Goal: Task Accomplishment & Management: Use online tool/utility

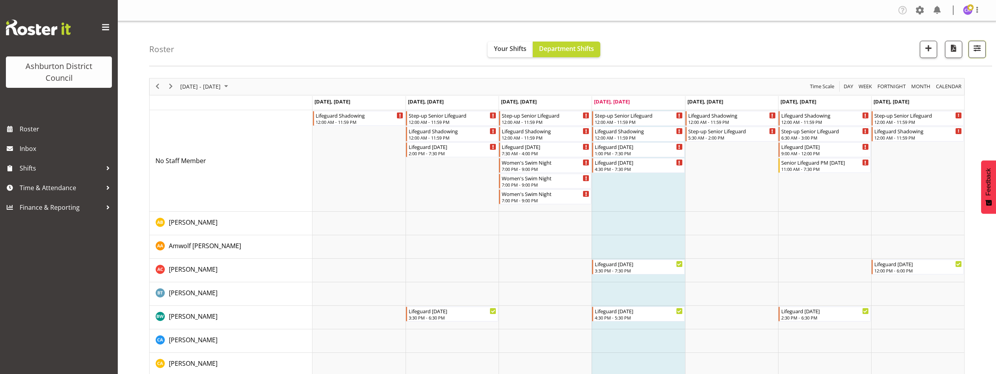
click at [977, 49] on span "button" at bounding box center [977, 48] width 10 height 10
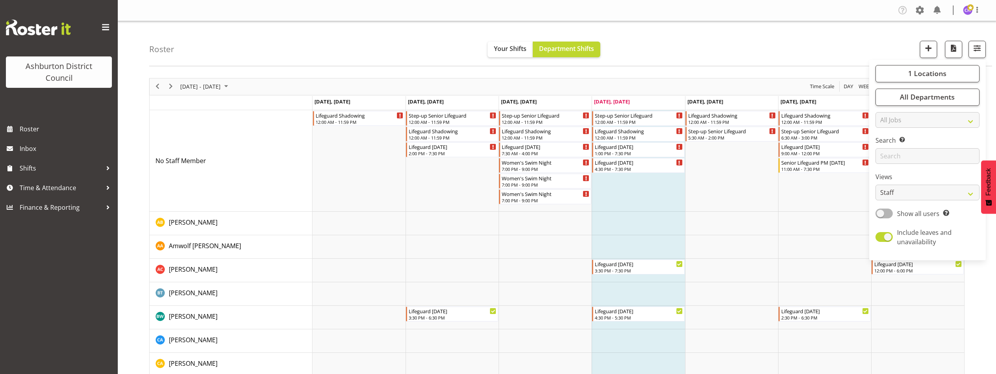
click at [910, 106] on div "1 Locations [GEOGRAPHIC_DATA] [GEOGRAPHIC_DATA] Library Select All Deselect All…" at bounding box center [927, 160] width 117 height 195
click at [887, 98] on button "All Departments" at bounding box center [927, 97] width 104 height 17
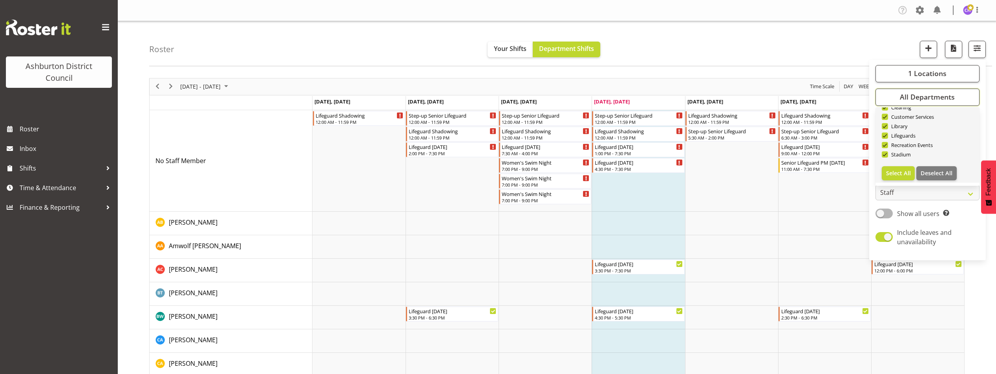
scroll to position [33, 0]
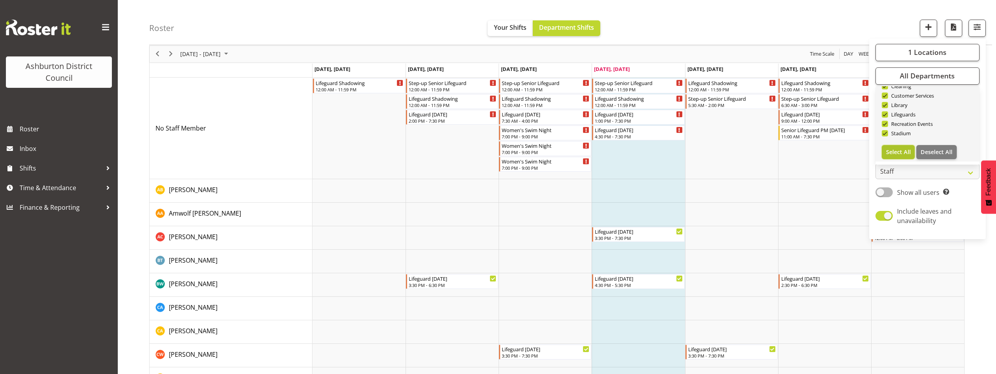
click at [895, 159] on button "Select All" at bounding box center [898, 152] width 33 height 14
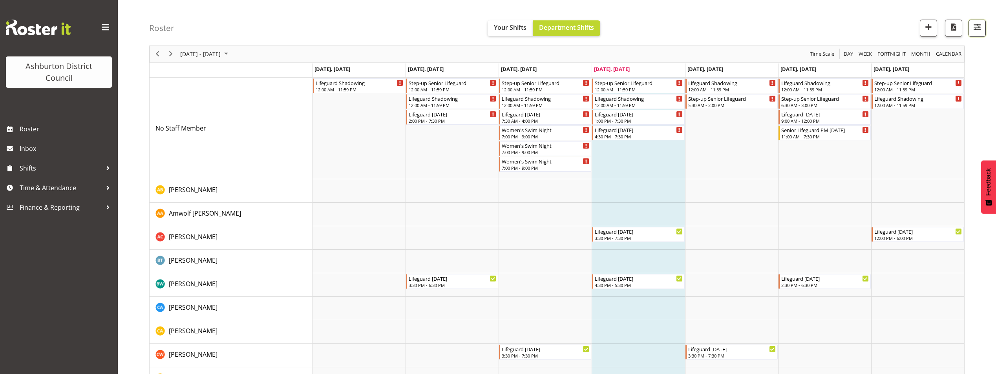
click at [979, 33] on button "button" at bounding box center [976, 28] width 17 height 17
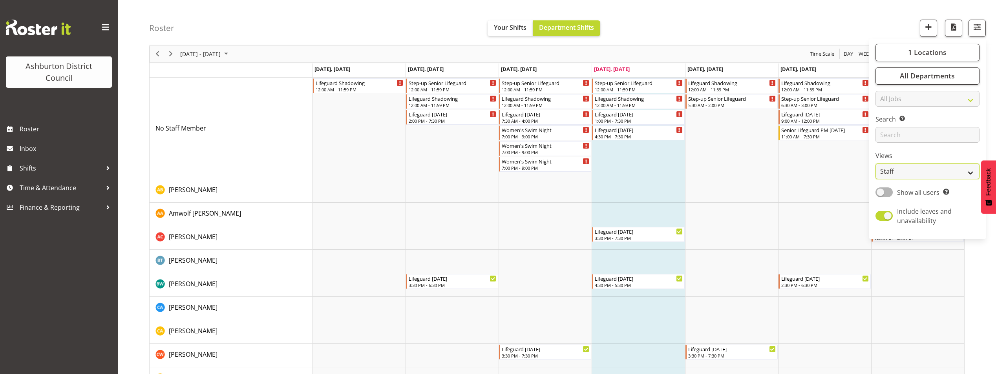
click at [890, 171] on select "Staff Role Shift - Horizontal Shift - Vertical Staff - Location" at bounding box center [927, 172] width 104 height 16
select select "shift"
click at [876, 173] on select "Staff Role Shift - Horizontal Shift - Vertical Staff - Location" at bounding box center [927, 172] width 104 height 16
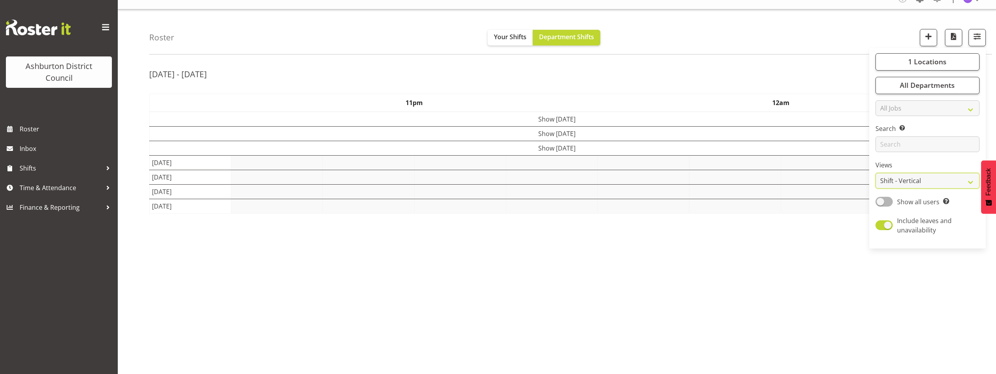
scroll to position [12, 0]
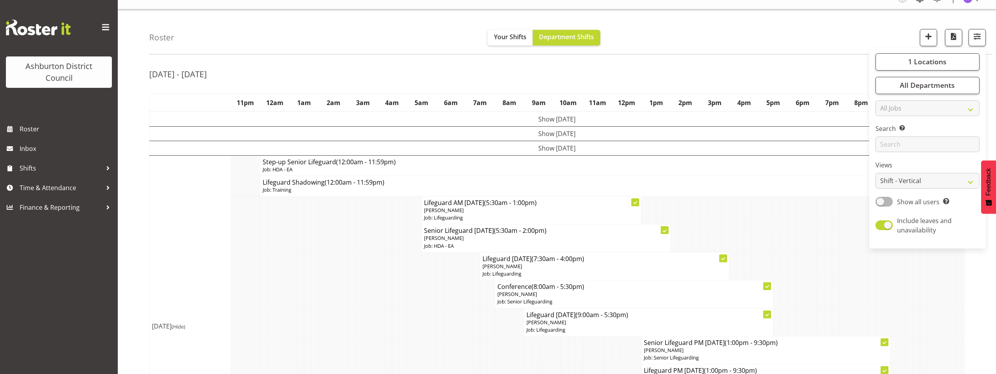
click at [763, 27] on div "Roster Your Shifts Department Shifts 1 Locations [GEOGRAPHIC_DATA] [GEOGRAPHIC_…" at bounding box center [570, 31] width 843 height 45
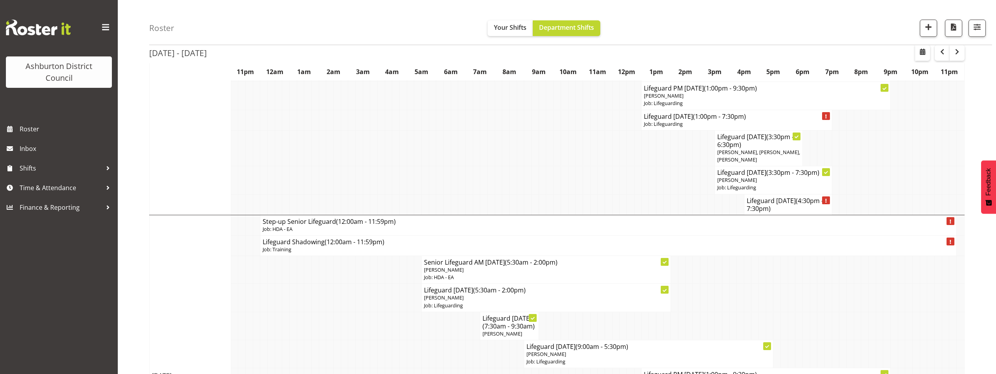
scroll to position [360, 0]
